Goal: Task Accomplishment & Management: Use online tool/utility

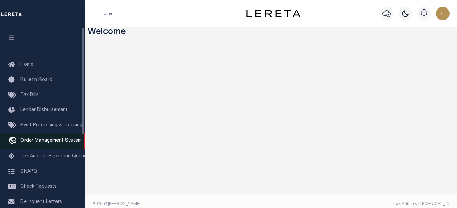
click at [20, 148] on link "travel_explore Order Management System" at bounding box center [42, 141] width 85 height 16
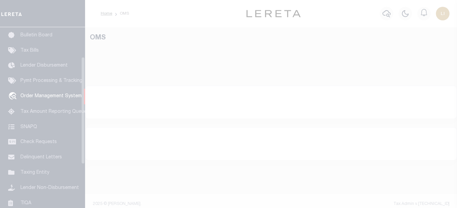
scroll to position [50, 0]
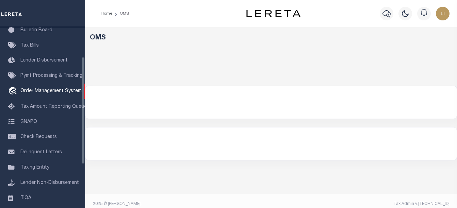
select select "200"
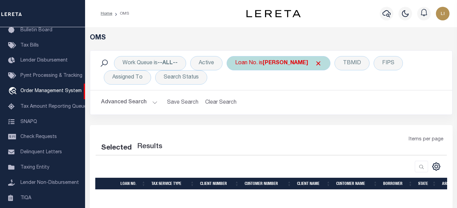
select select "200"
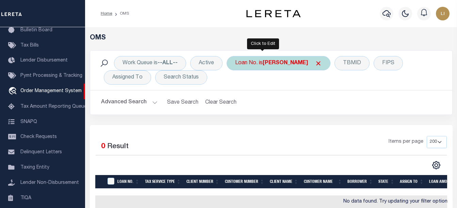
click at [243, 62] on div "Loan No. is [PERSON_NAME]" at bounding box center [279, 63] width 104 height 14
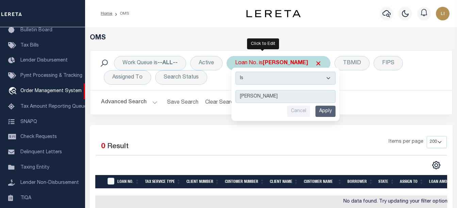
drag, startPoint x: 245, startPoint y: 76, endPoint x: 250, endPoint y: 80, distance: 6.8
click at [245, 76] on select "Is Contains" at bounding box center [286, 78] width 100 height 13
click at [236, 72] on select "Is Contains" at bounding box center [286, 78] width 100 height 13
click at [284, 76] on select "Is Contains" at bounding box center [286, 78] width 100 height 13
select select "c"
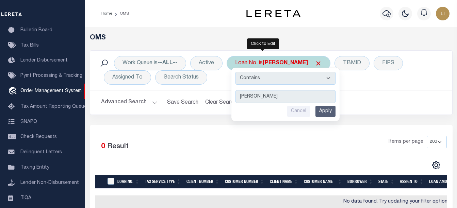
click at [236, 72] on select "Is Contains" at bounding box center [286, 78] width 100 height 13
click at [325, 110] on input "Apply" at bounding box center [326, 111] width 20 height 11
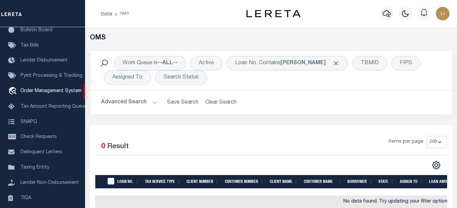
scroll to position [34, 0]
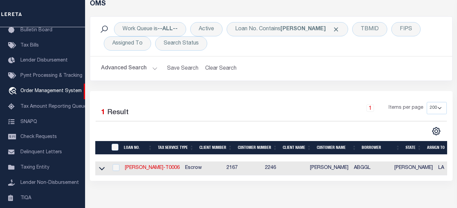
click at [127, 172] on td "[PERSON_NAME]-T0006" at bounding box center [152, 169] width 60 height 14
checkbox input "true"
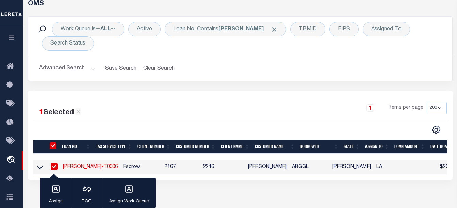
click at [90, 165] on link "[PERSON_NAME]-T0006" at bounding box center [90, 167] width 55 height 5
type input "[PERSON_NAME]-T0006"
type input "[PERSON_NAME]"
select select
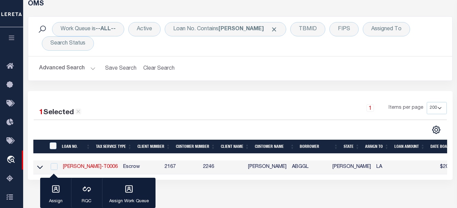
type input "[STREET_ADDRESS]"
type input "INDEPENDENCE LA 70443-2708"
type input "[DATE]"
select select "10"
select select "Escrow"
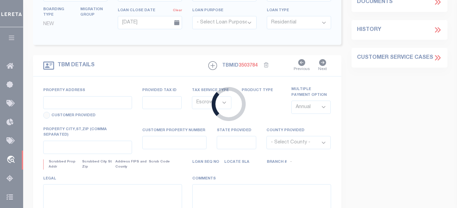
type input "[STREET_ADDRESS]"
type input "03587118"
select select
type input "INDEPENDENCE LA 70443-2708"
type input "LA"
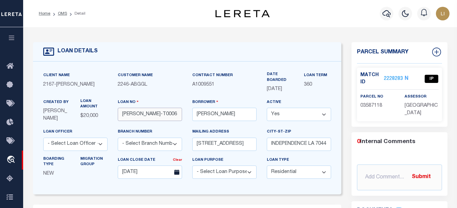
click at [131, 112] on input "[PERSON_NAME]-T0006" at bounding box center [150, 114] width 64 height 13
click at [163, 90] on div "Customer Name 2246 - ABGGL" at bounding box center [150, 85] width 75 height 27
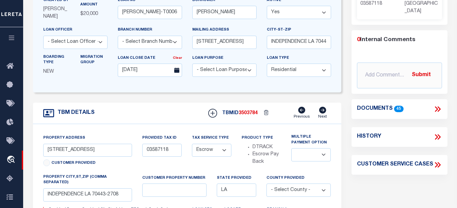
click at [437, 110] on icon at bounding box center [436, 109] width 3 height 5
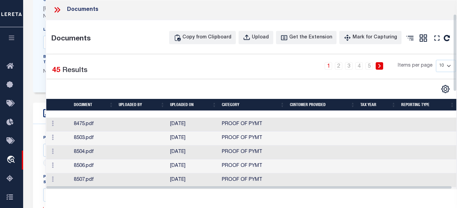
scroll to position [34, 0]
